Goal: Task Accomplishment & Management: Manage account settings

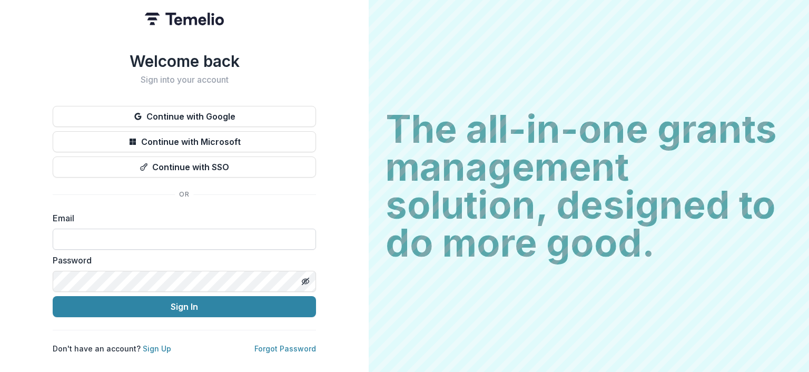
click at [237, 238] on input at bounding box center [184, 239] width 263 height 21
type input "**********"
click at [53, 296] on button "Sign In" at bounding box center [184, 306] width 263 height 21
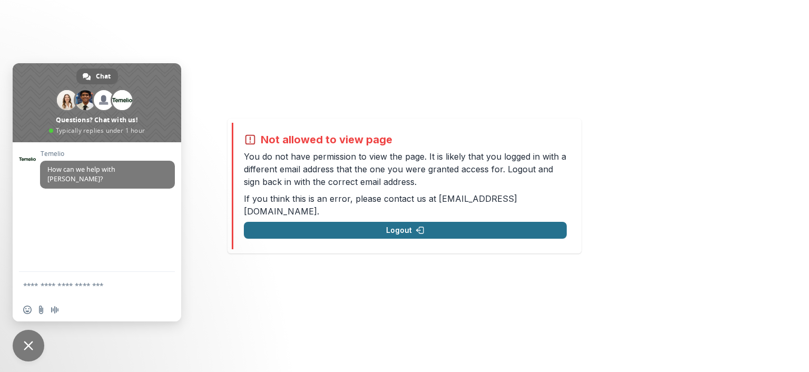
drag, startPoint x: 32, startPoint y: 0, endPoint x: 360, endPoint y: 223, distance: 397.0
click at [360, 223] on button "Logout" at bounding box center [405, 230] width 323 height 17
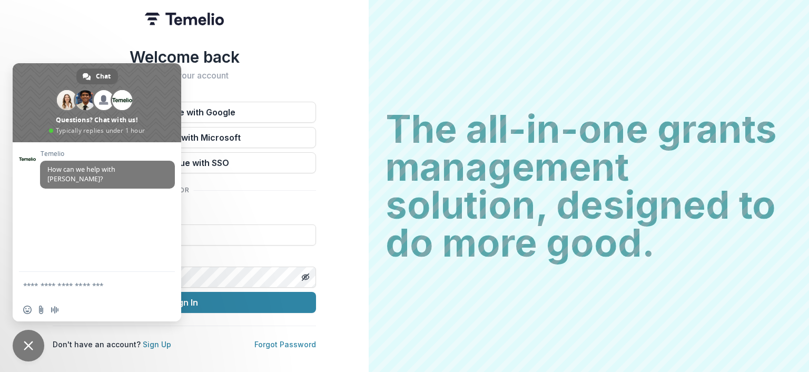
click at [281, 207] on label "Email" at bounding box center [181, 213] width 257 height 13
click at [26, 344] on span "Close chat" at bounding box center [28, 345] width 9 height 9
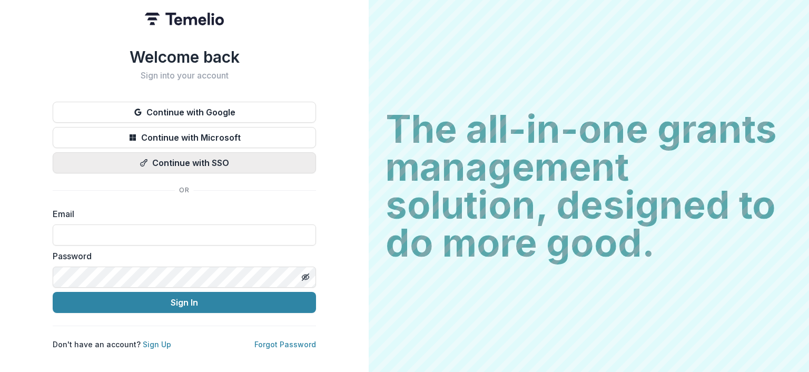
click at [195, 164] on button "Continue with SSO" at bounding box center [184, 162] width 263 height 21
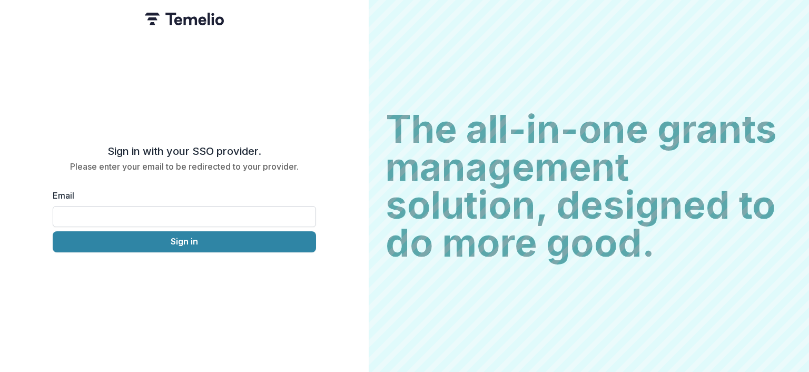
click at [199, 212] on input "Email" at bounding box center [184, 216] width 263 height 21
type input "**********"
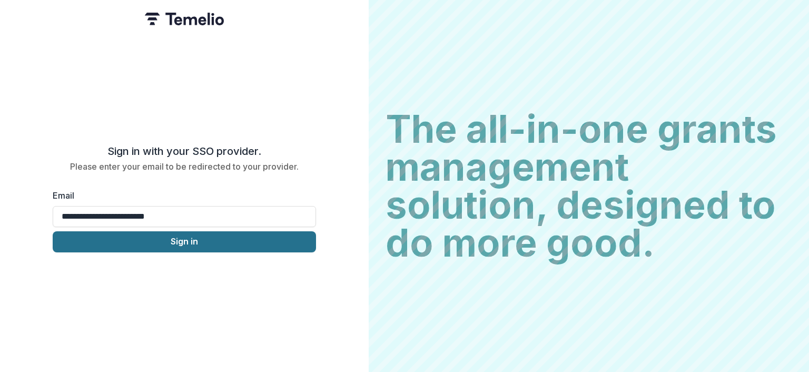
click at [195, 250] on button "Sign in" at bounding box center [184, 241] width 263 height 21
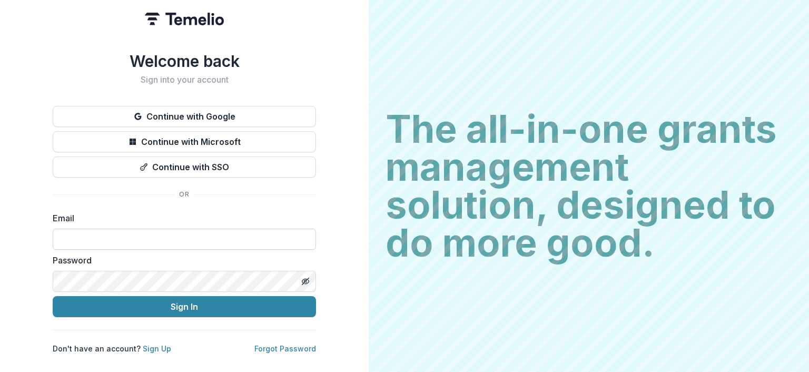
click at [254, 236] on input at bounding box center [184, 239] width 263 height 21
type input "**********"
click at [299, 346] on link "Forgot Password" at bounding box center [285, 348] width 62 height 9
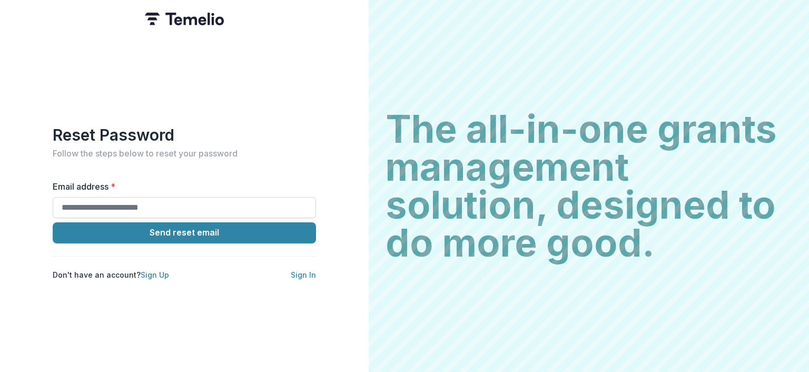
click at [185, 203] on input "Email address *" at bounding box center [184, 207] width 263 height 21
type input "**********"
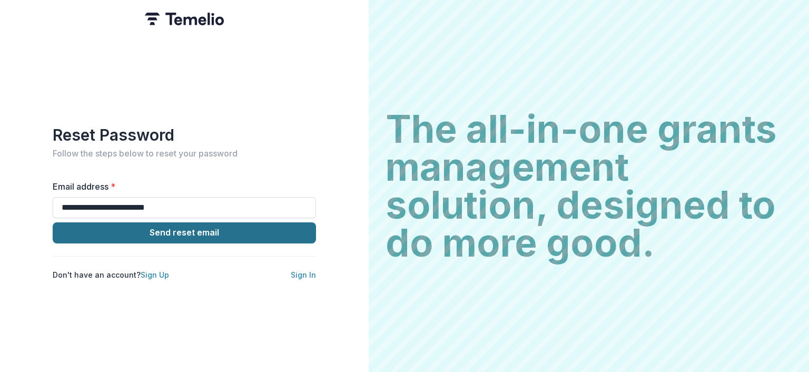
click at [172, 229] on button "Send reset email" at bounding box center [184, 232] width 263 height 21
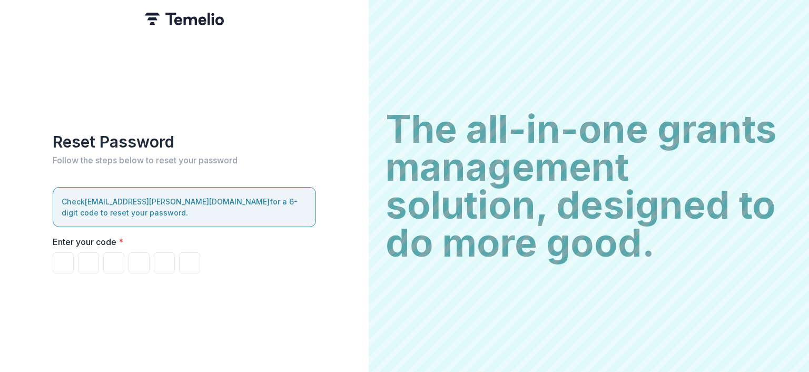
type input "*"
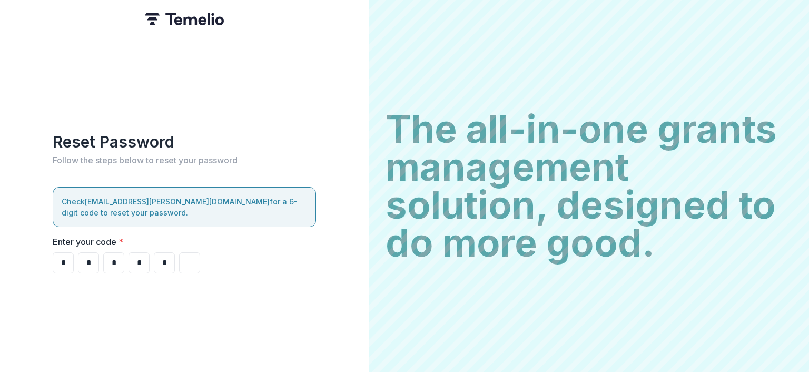
type input "*"
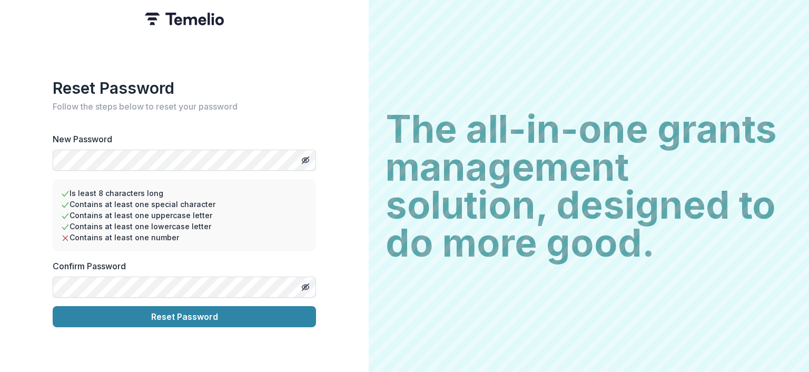
click at [46, 148] on div "Reset Password Follow the steps below to reset your password New Password Is le…" at bounding box center [184, 186] width 369 height 372
click at [308, 159] on icon "Toggle password visibility" at bounding box center [307, 161] width 4 height 4
click at [305, 286] on icon "Toggle password visibility" at bounding box center [305, 287] width 2 height 2
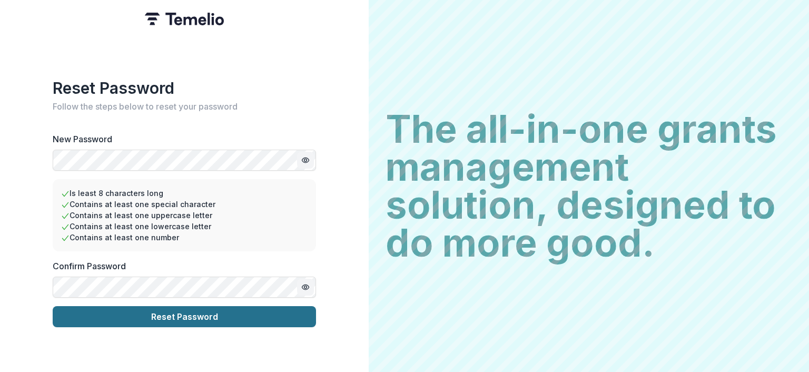
click at [227, 311] on button "Reset Password" at bounding box center [184, 316] width 263 height 21
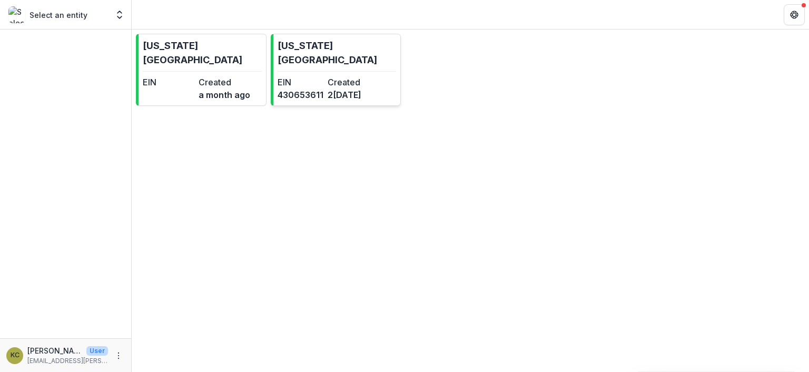
click at [318, 76] on dt "EIN" at bounding box center [301, 82] width 46 height 13
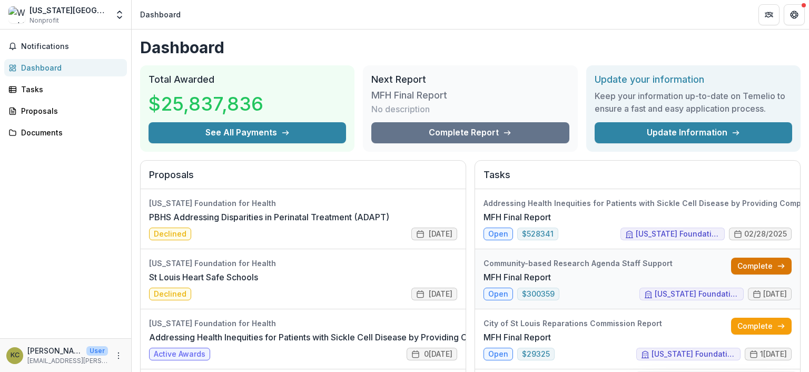
click at [760, 264] on link "Complete" at bounding box center [761, 266] width 61 height 17
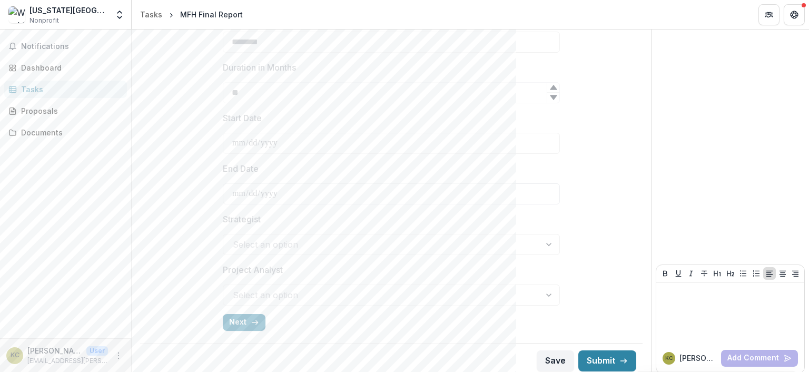
scroll to position [390, 0]
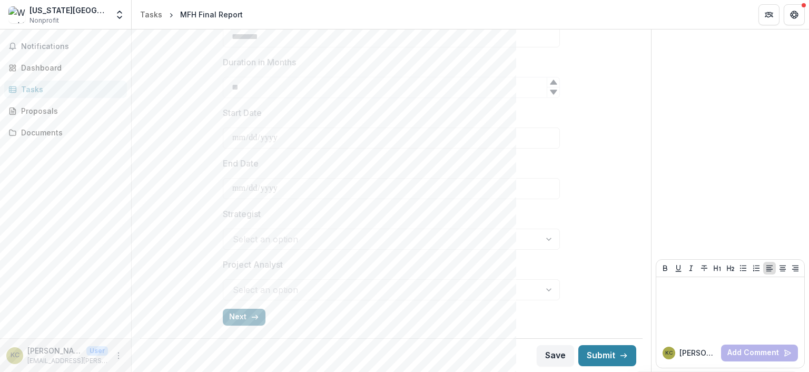
click at [239, 318] on button "Next" at bounding box center [244, 317] width 43 height 17
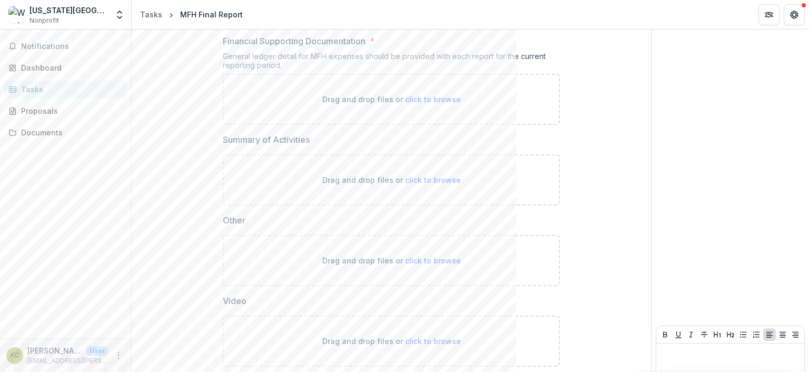
scroll to position [537, 0]
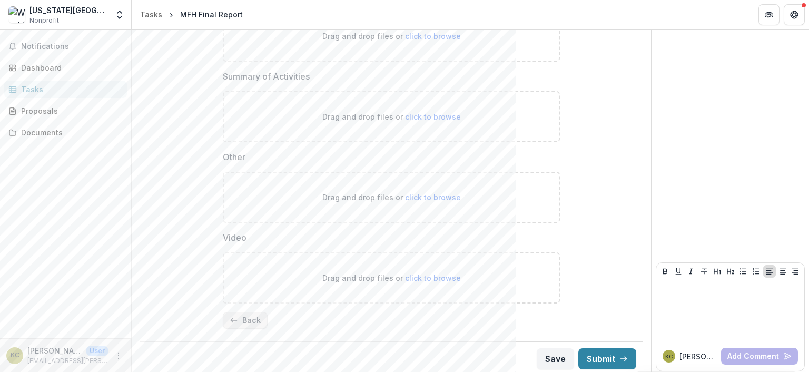
click at [238, 315] on button "Back" at bounding box center [245, 320] width 45 height 17
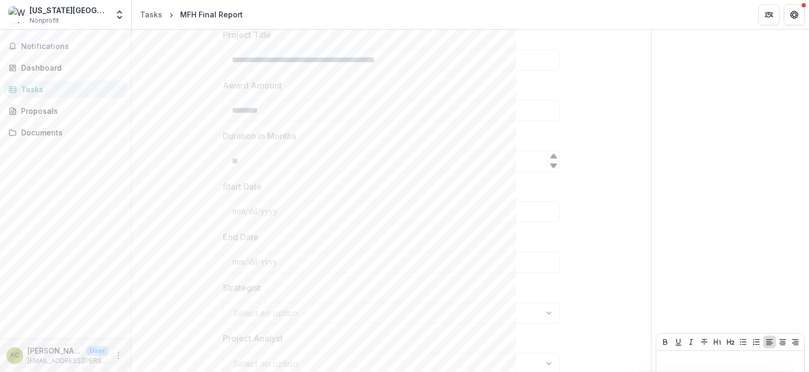
scroll to position [390, 0]
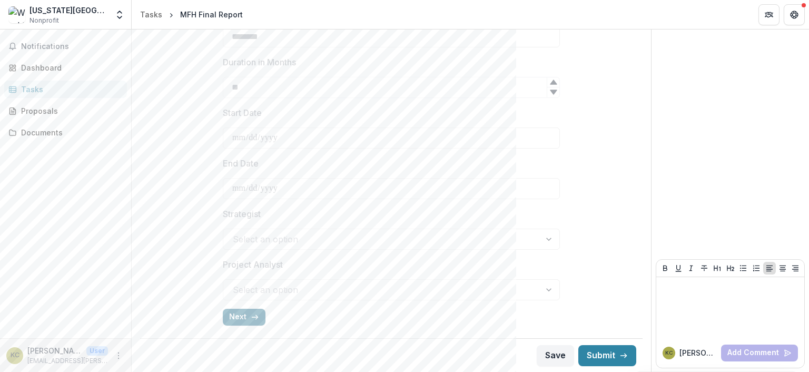
click at [249, 310] on button "Next" at bounding box center [244, 317] width 43 height 17
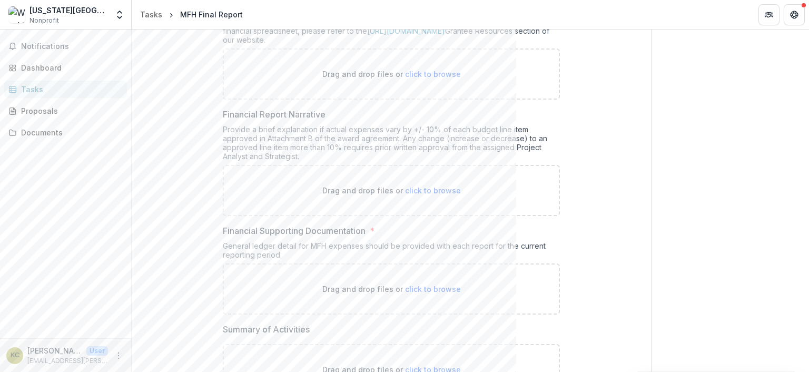
scroll to position [316, 0]
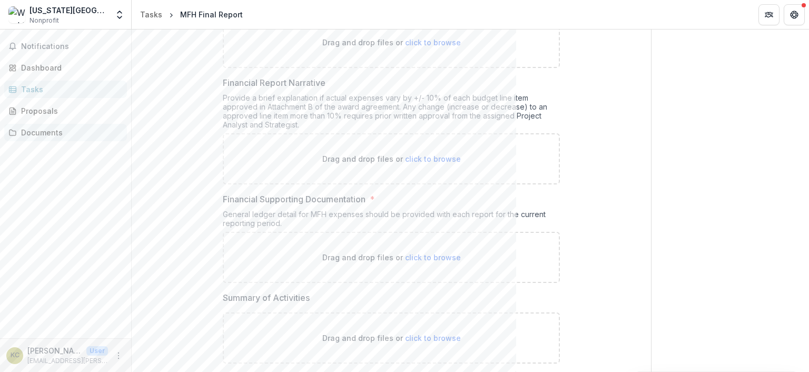
click at [44, 135] on div "Documents" at bounding box center [69, 132] width 97 height 11
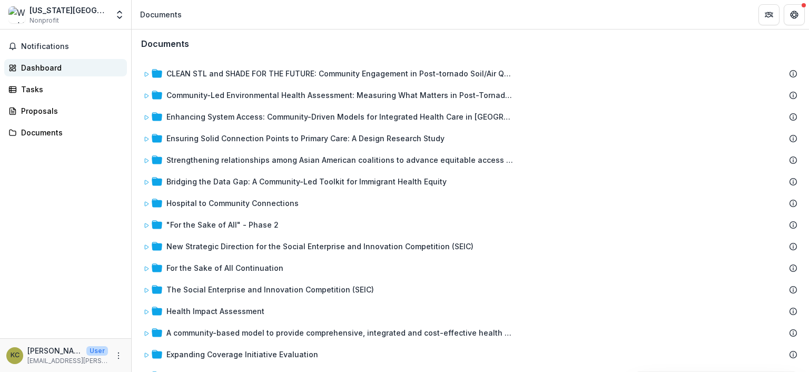
click at [34, 69] on div "Dashboard" at bounding box center [69, 67] width 97 height 11
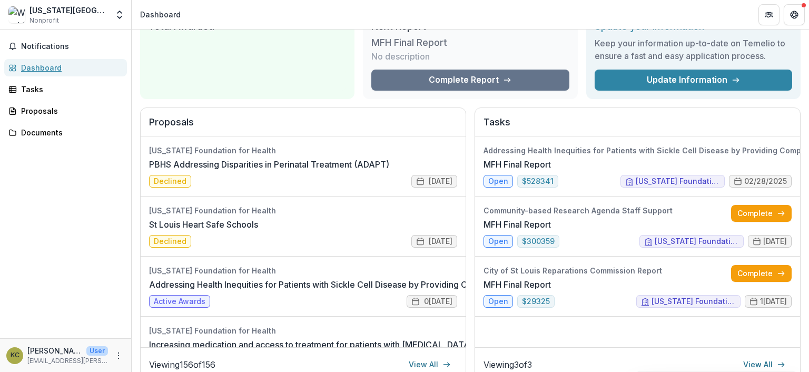
scroll to position [53, 0]
click at [752, 215] on link "Complete" at bounding box center [761, 213] width 61 height 17
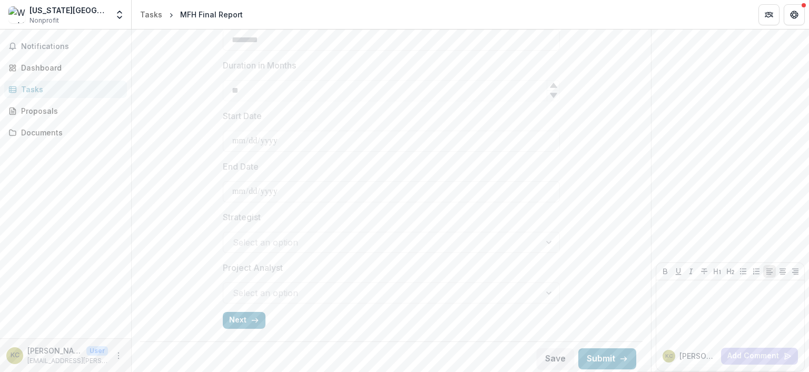
scroll to position [390, 0]
click at [43, 357] on p "[EMAIL_ADDRESS][PERSON_NAME][DOMAIN_NAME]" at bounding box center [67, 360] width 81 height 9
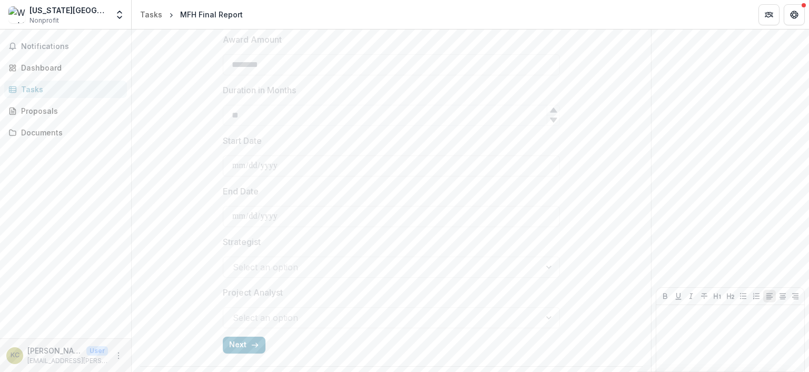
scroll to position [337, 0]
click at [120, 353] on icon "More" at bounding box center [118, 355] width 8 height 8
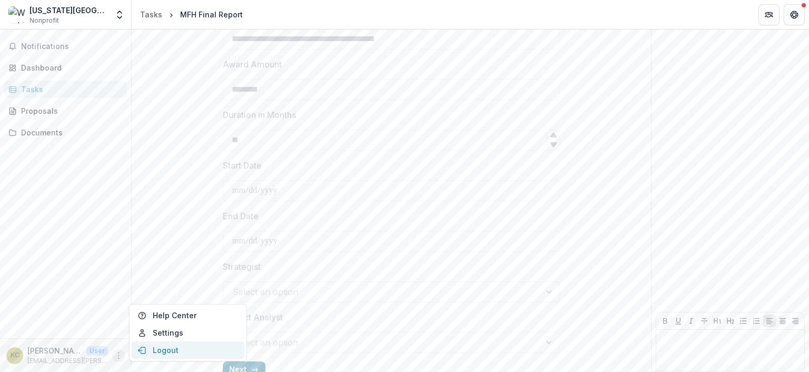
click at [154, 345] on button "Logout" at bounding box center [188, 349] width 113 height 17
